Goal: Navigation & Orientation: Find specific page/section

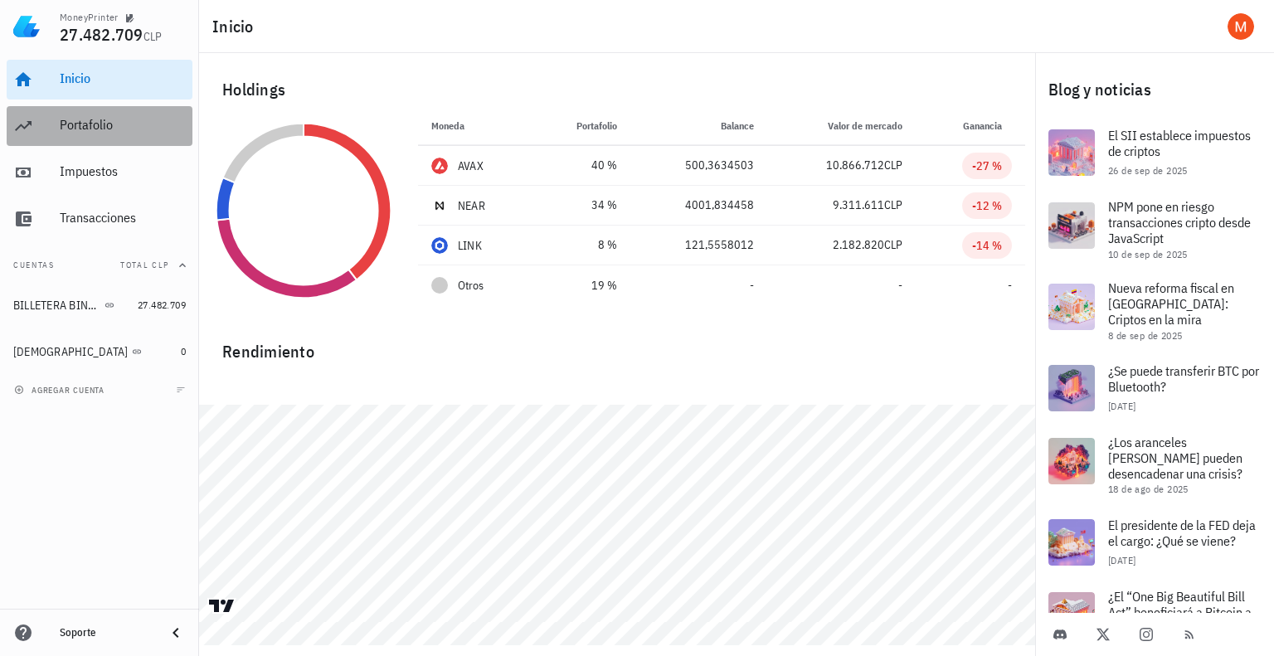
click at [95, 132] on div "Portafolio" at bounding box center [123, 125] width 126 height 16
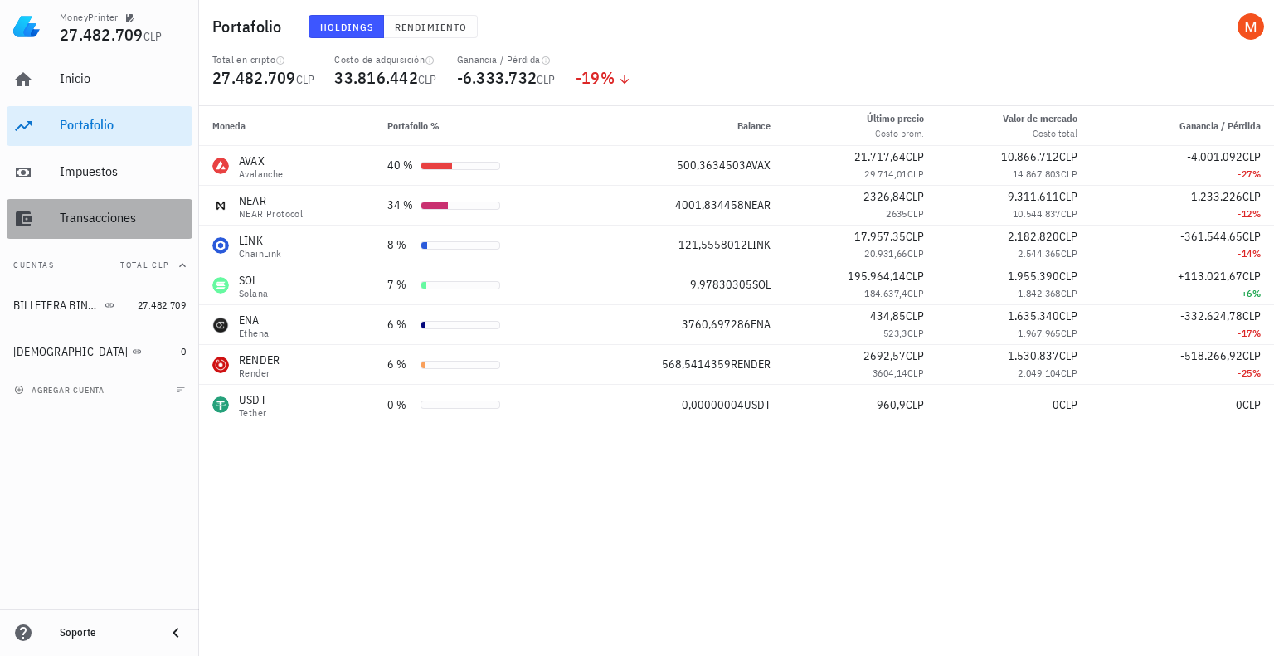
click at [119, 211] on div "Transacciones" at bounding box center [123, 218] width 126 height 16
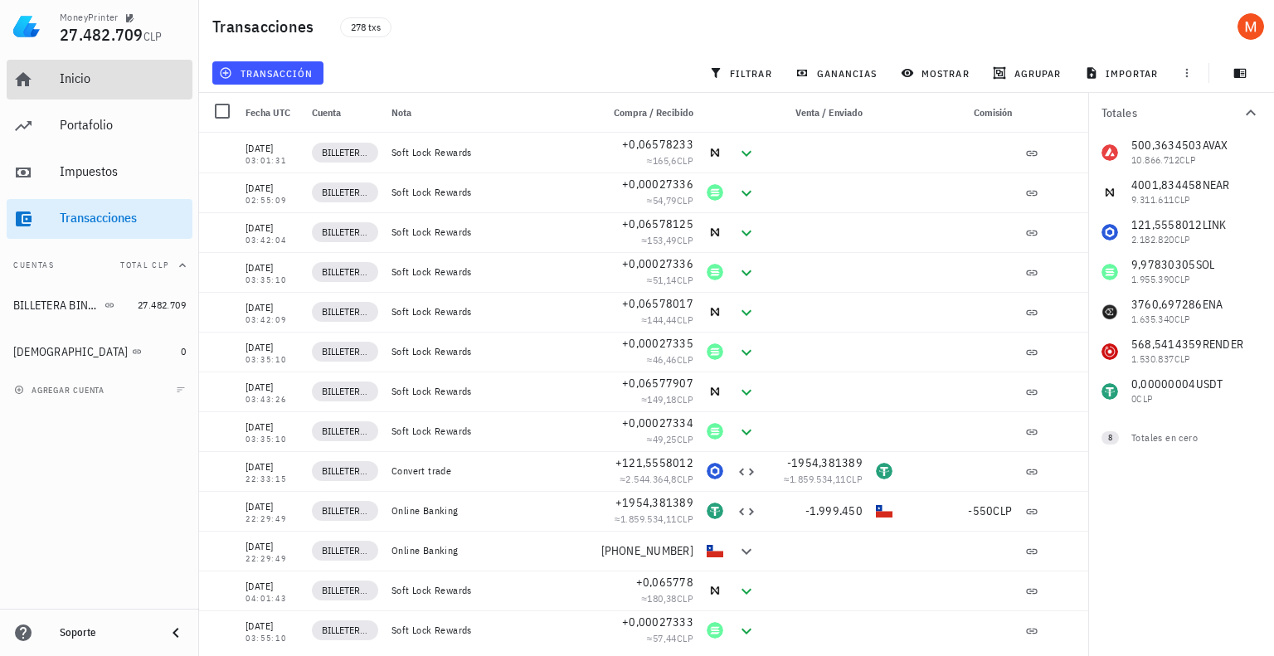
click at [85, 91] on div "Inicio" at bounding box center [123, 79] width 126 height 37
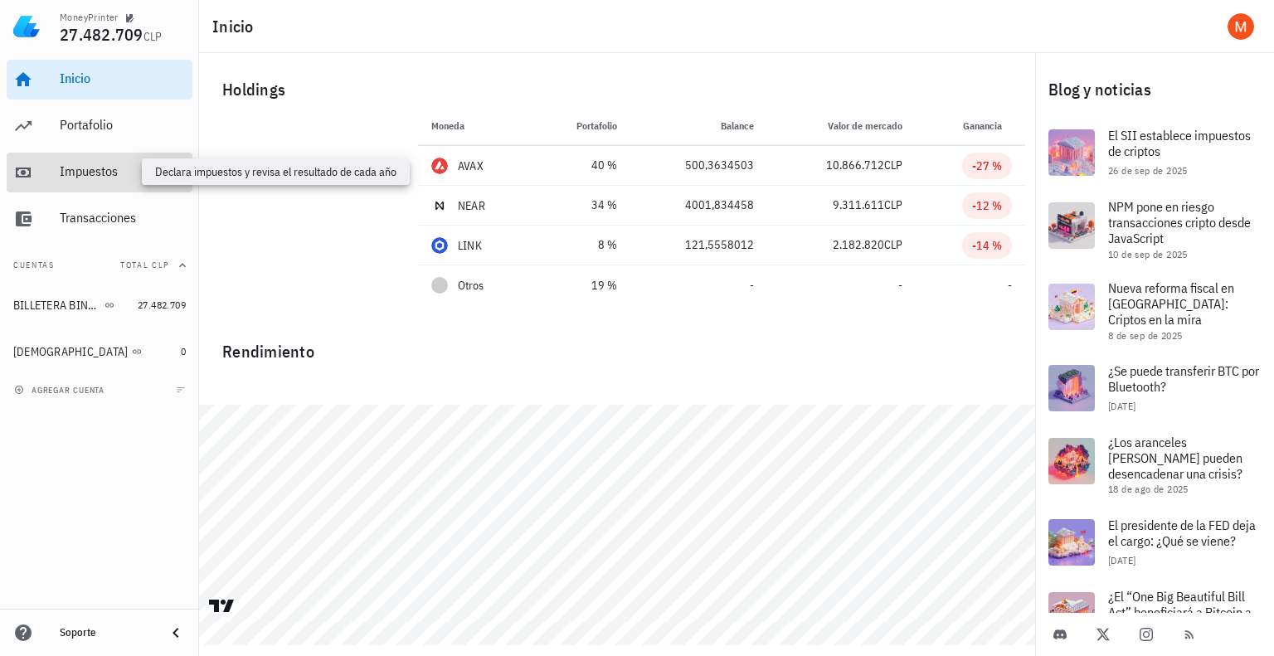
click at [109, 168] on div "Impuestos" at bounding box center [123, 171] width 126 height 16
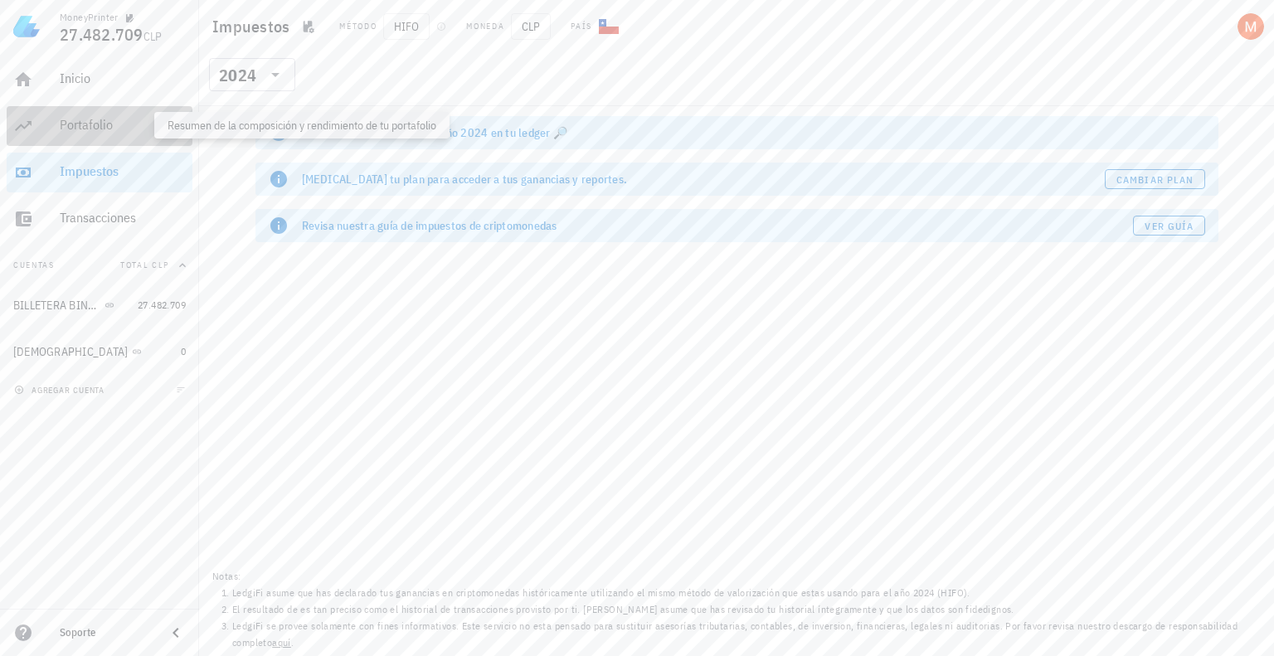
click at [123, 130] on div "Portafolio" at bounding box center [123, 125] width 126 height 16
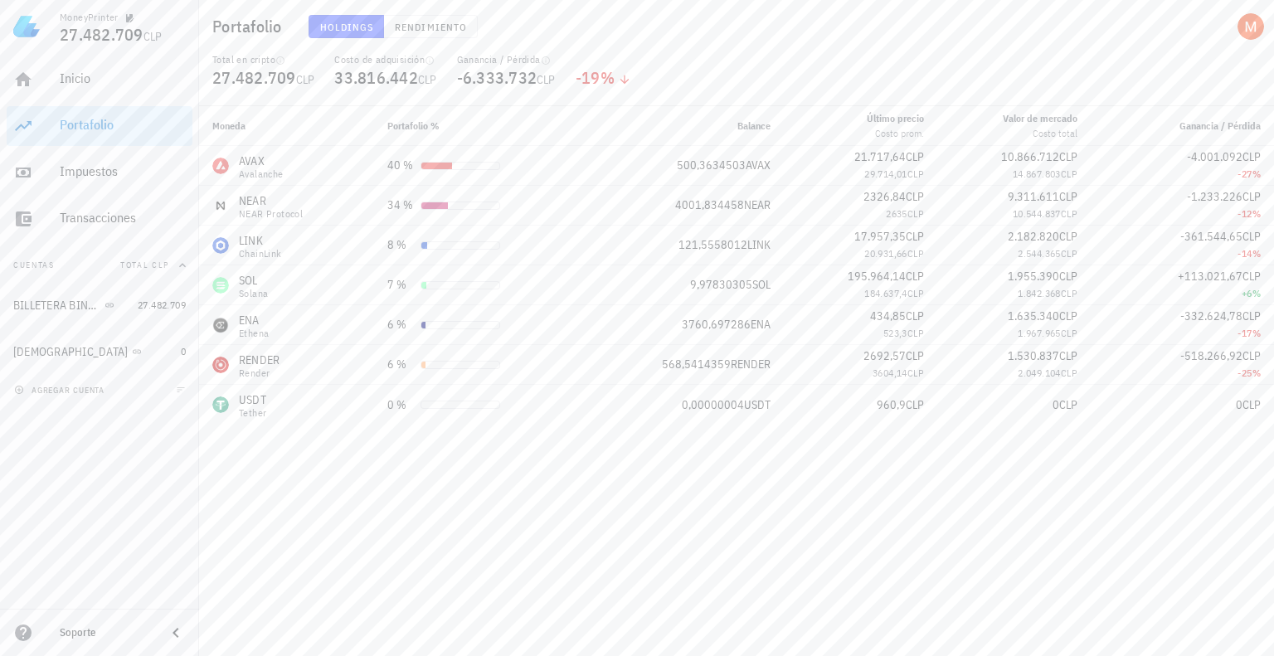
drag, startPoint x: 705, startPoint y: 405, endPoint x: 640, endPoint y: 463, distance: 86.4
click at [640, 463] on div "Moneda Portafolio % Balance Último precio Costo prom. Valor [PERSON_NAME] Costo…" at bounding box center [736, 381] width 1075 height 550
drag, startPoint x: 855, startPoint y: 253, endPoint x: 897, endPoint y: 255, distance: 42.3
click at [897, 255] on div "20.931,66 CLP" at bounding box center [860, 253] width 127 height 17
drag, startPoint x: 1008, startPoint y: 251, endPoint x: 1081, endPoint y: 250, distance: 73.0
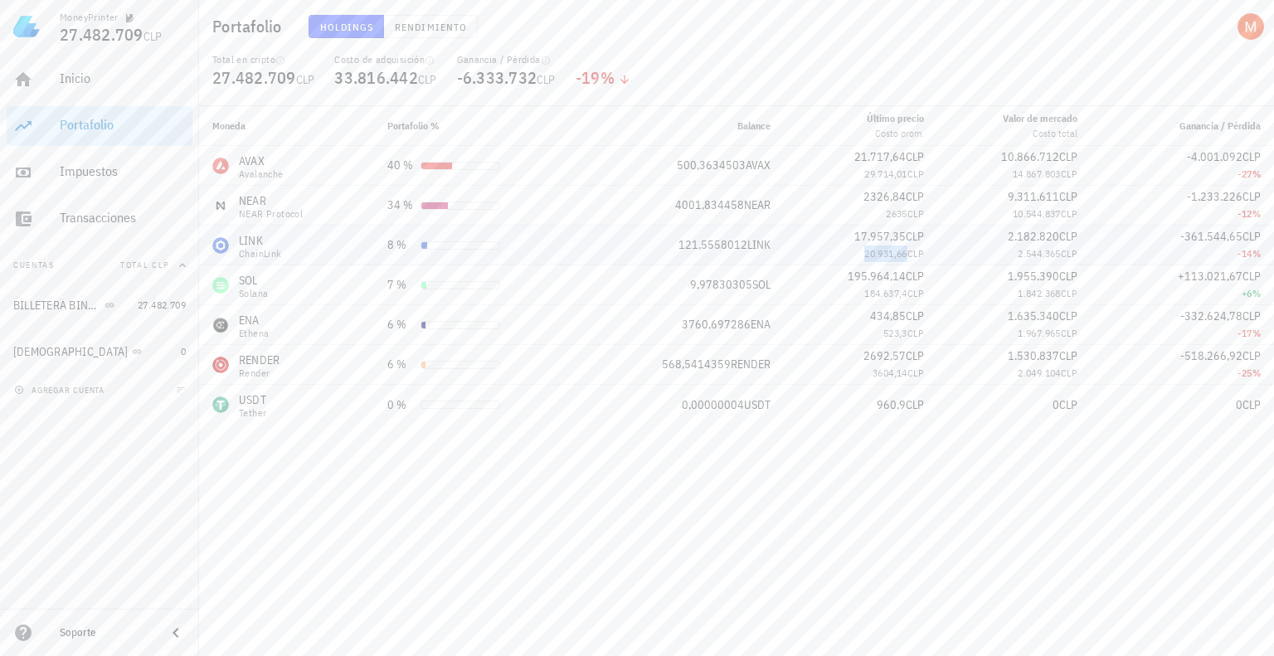
click at [1081, 250] on td "2.182.820 CLP 2.544.365 CLP" at bounding box center [1013, 246] width 153 height 40
click at [1067, 251] on span "CLP" at bounding box center [1069, 253] width 17 height 12
drag, startPoint x: 1008, startPoint y: 258, endPoint x: 1075, endPoint y: 250, distance: 66.9
click at [1075, 250] on td "2.182.820 CLP 2.544.365 CLP" at bounding box center [1013, 246] width 153 height 40
click at [1078, 236] on td "2.182.820 CLP 2.544.365 CLP" at bounding box center [1013, 246] width 153 height 40
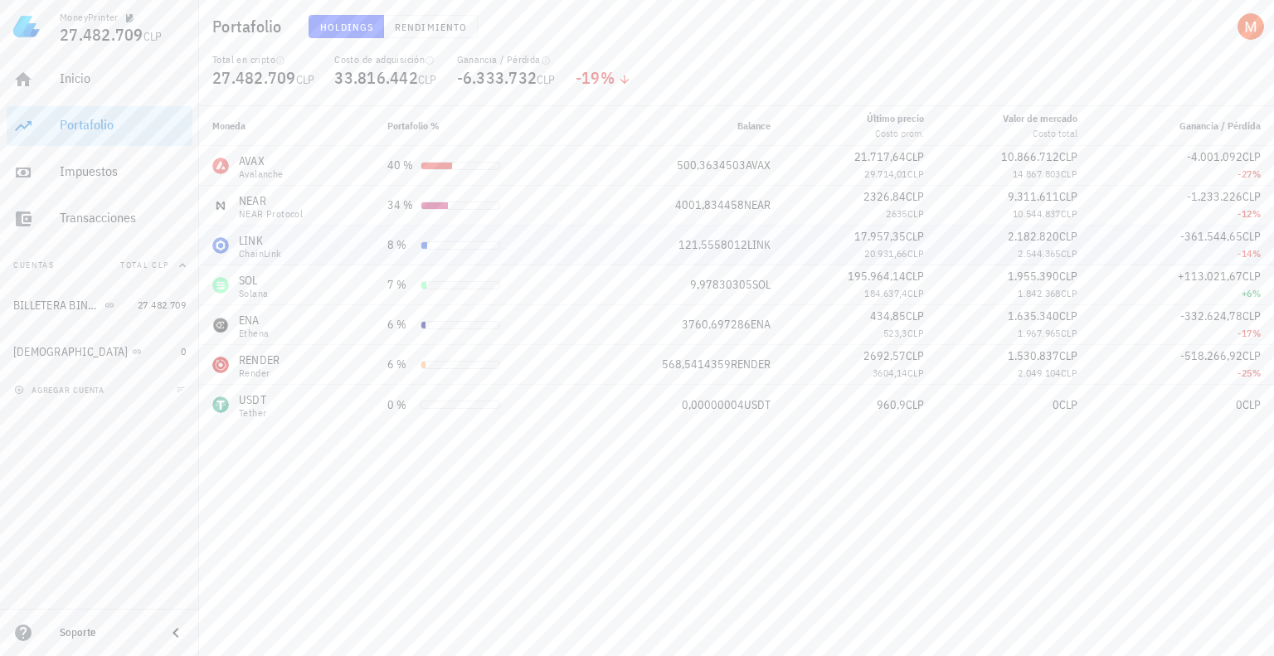
click at [1080, 241] on td "2.182.820 CLP 2.544.365 CLP" at bounding box center [1013, 246] width 153 height 40
click at [256, 249] on div "ChainLink" at bounding box center [260, 254] width 43 height 10
drag, startPoint x: 304, startPoint y: 245, endPoint x: 316, endPoint y: 248, distance: 11.9
click at [305, 245] on div "LINK ChainLink" at bounding box center [286, 245] width 148 height 27
drag, startPoint x: 376, startPoint y: 248, endPoint x: 420, endPoint y: 250, distance: 43.2
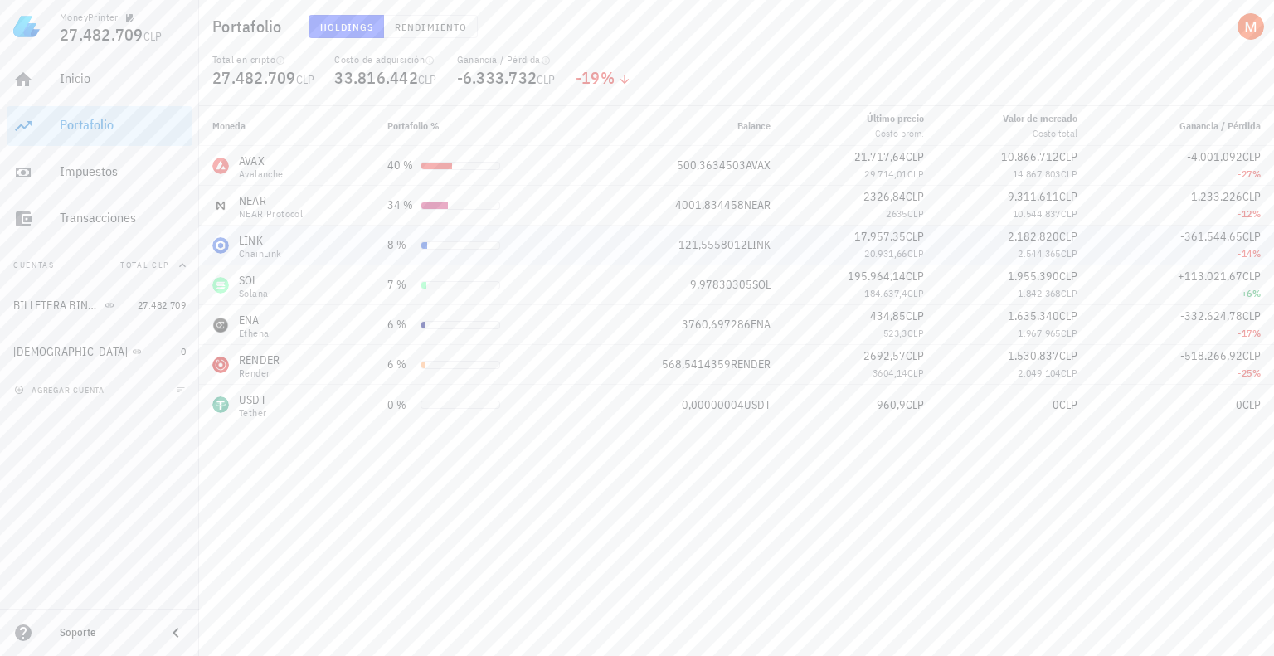
click at [381, 248] on td "8 %" at bounding box center [478, 246] width 208 height 40
click at [116, 91] on div "Inicio" at bounding box center [123, 79] width 126 height 37
